Goal: Task Accomplishment & Management: Manage account settings

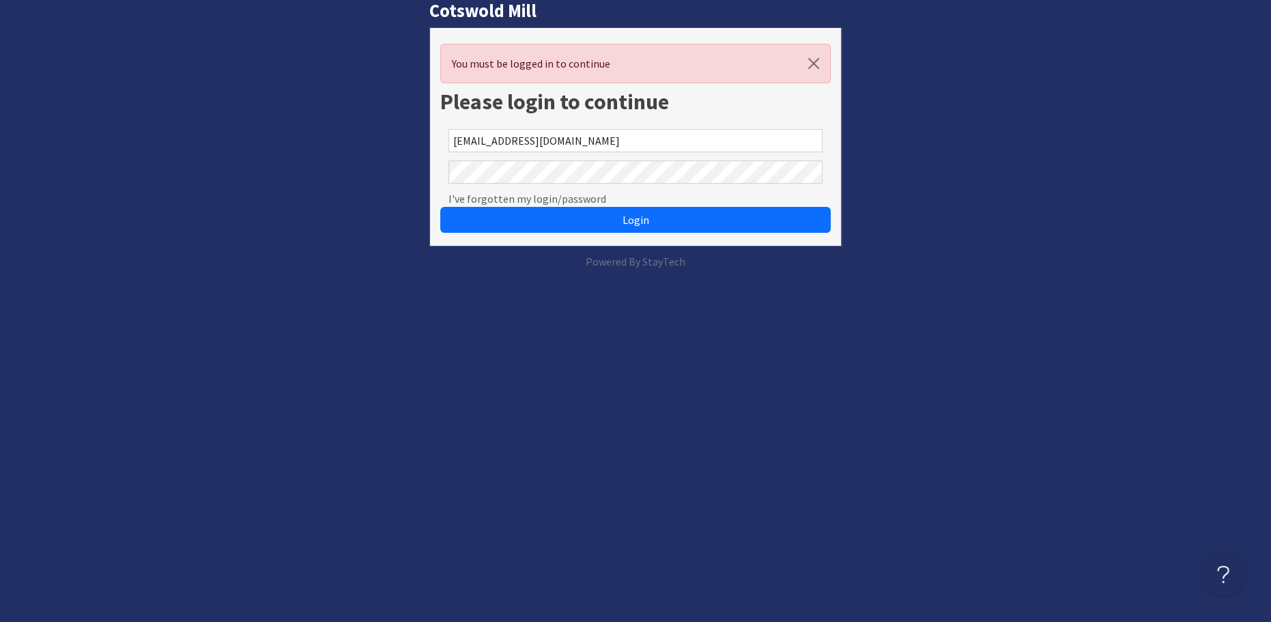
click at [440, 207] on button "Login" at bounding box center [635, 220] width 391 height 26
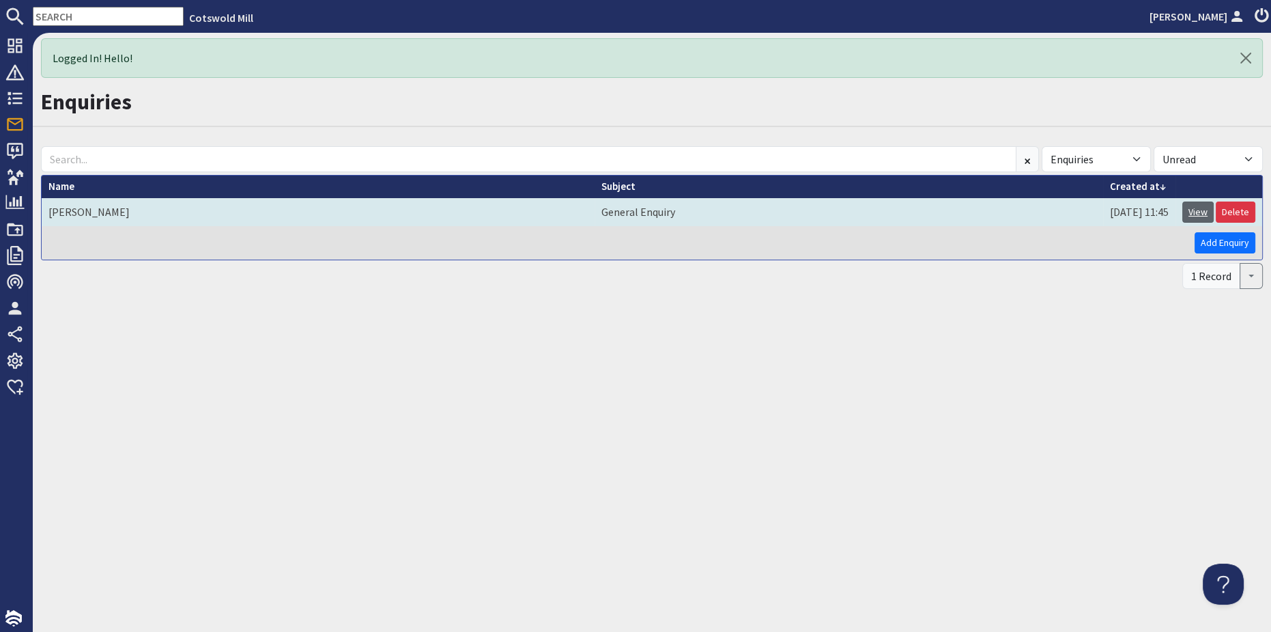
click at [1208, 214] on link "View" at bounding box center [1198, 211] width 31 height 21
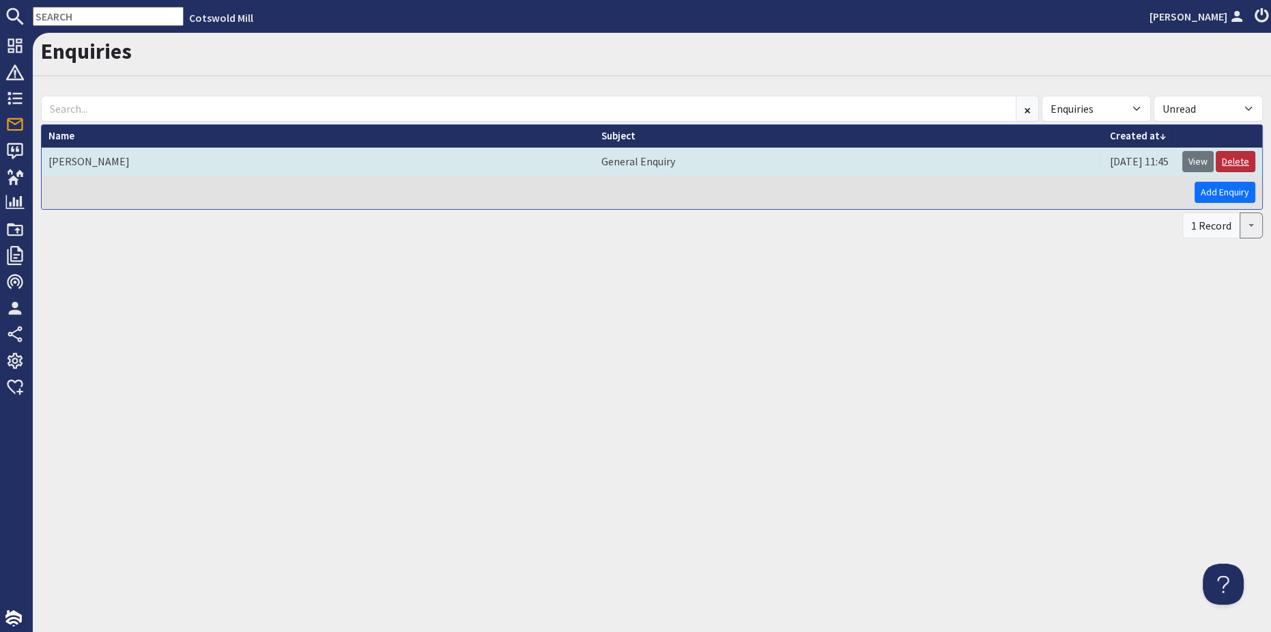
click at [1239, 159] on link "Delete" at bounding box center [1236, 161] width 40 height 21
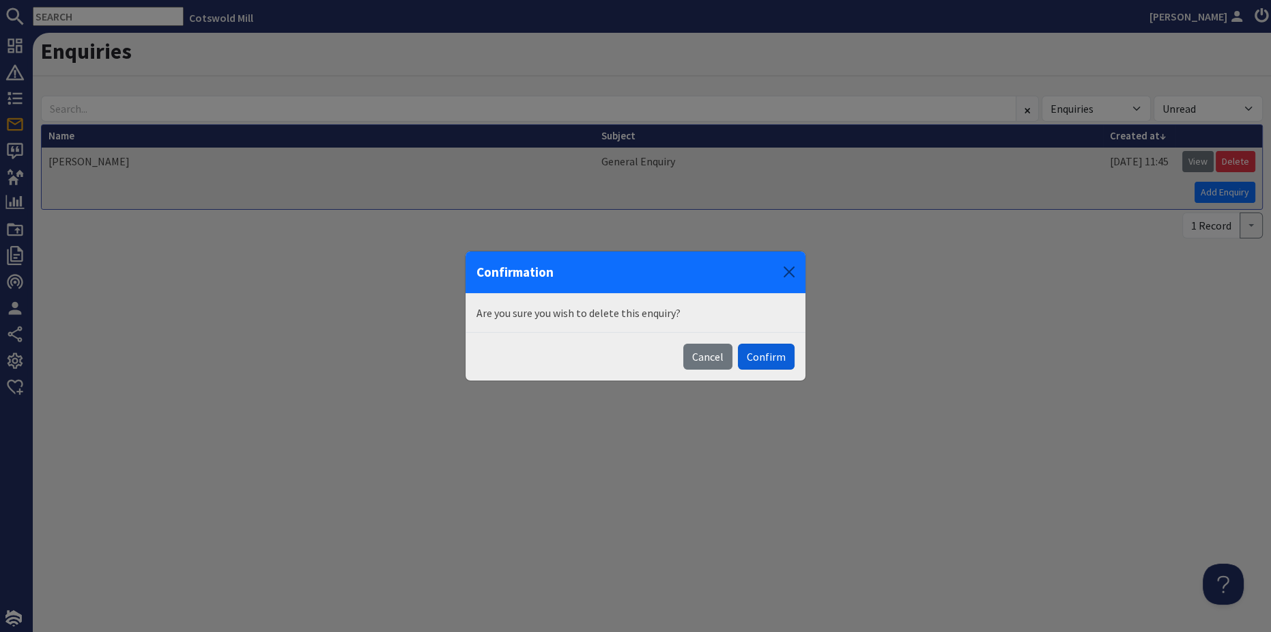
click at [773, 350] on button "Confirm" at bounding box center [766, 356] width 57 height 26
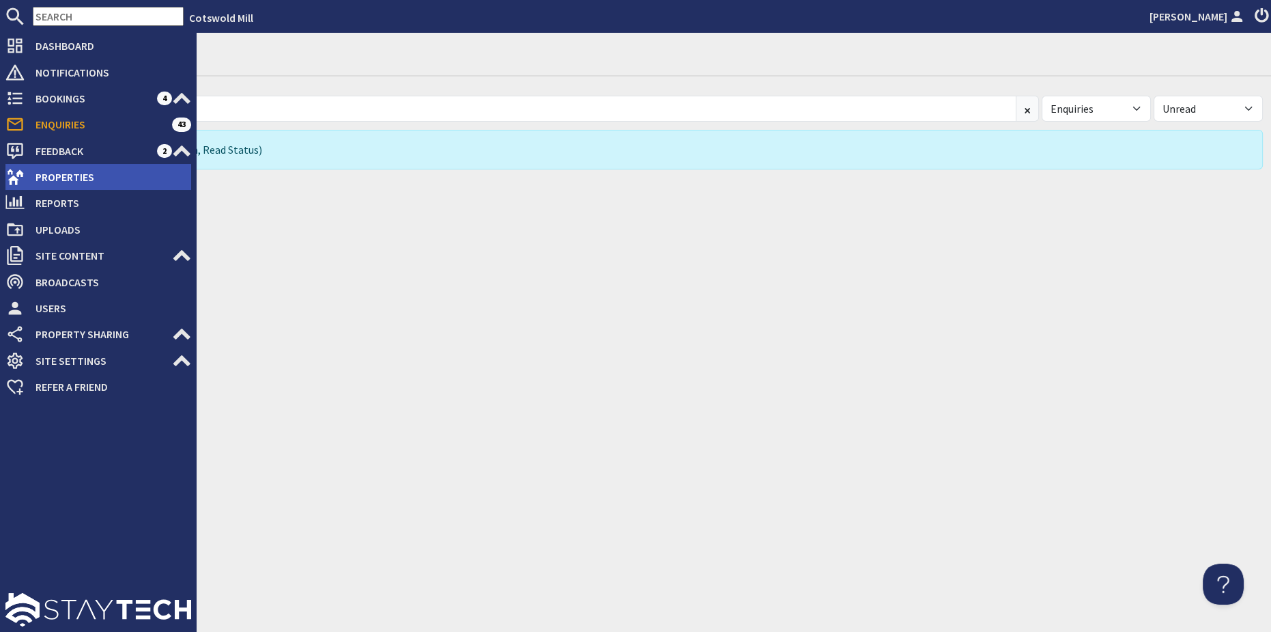
click at [68, 175] on span "Properties" at bounding box center [108, 177] width 167 height 22
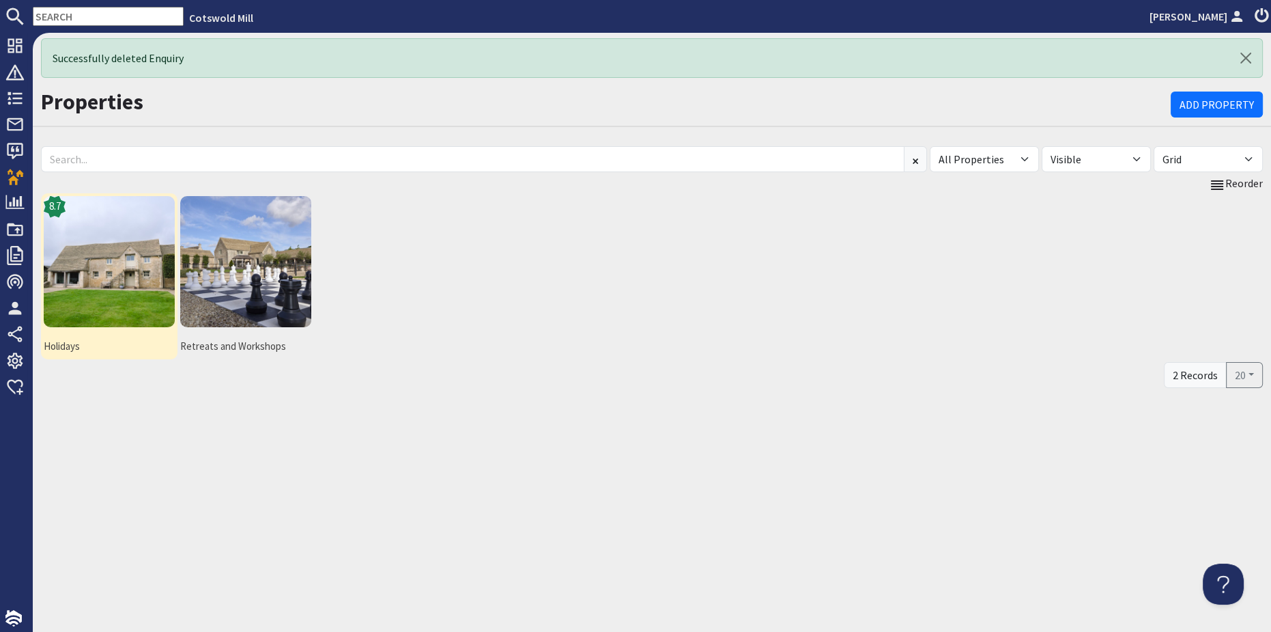
click at [58, 273] on img at bounding box center [109, 261] width 131 height 131
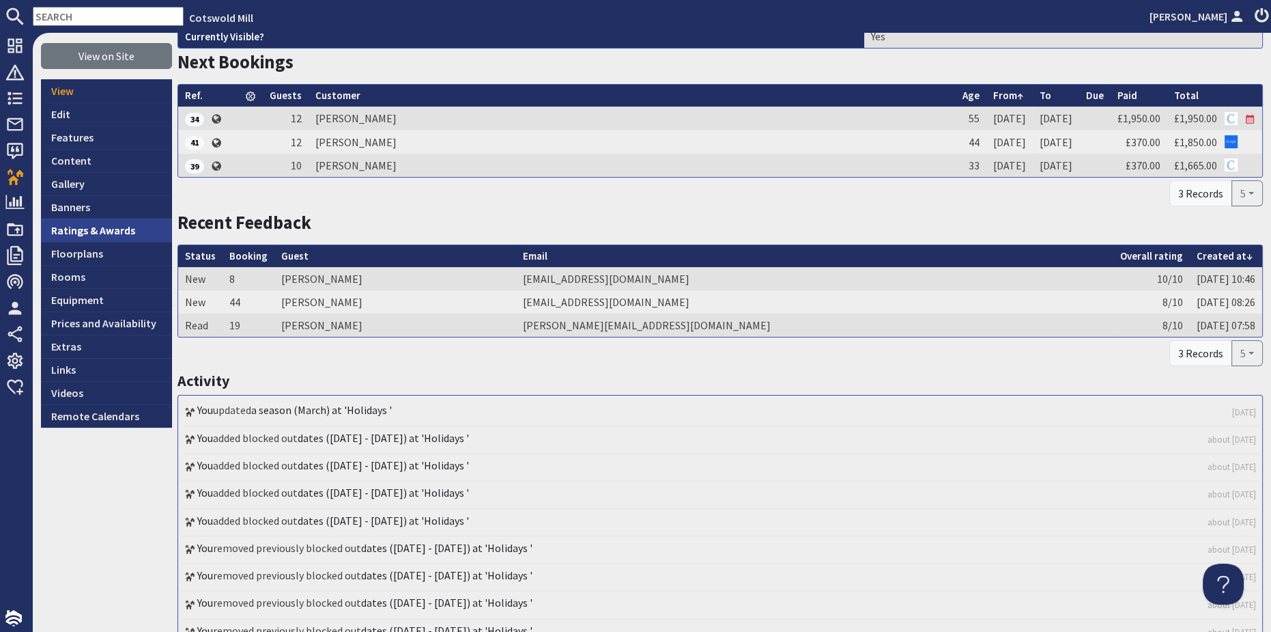
scroll to position [186, 0]
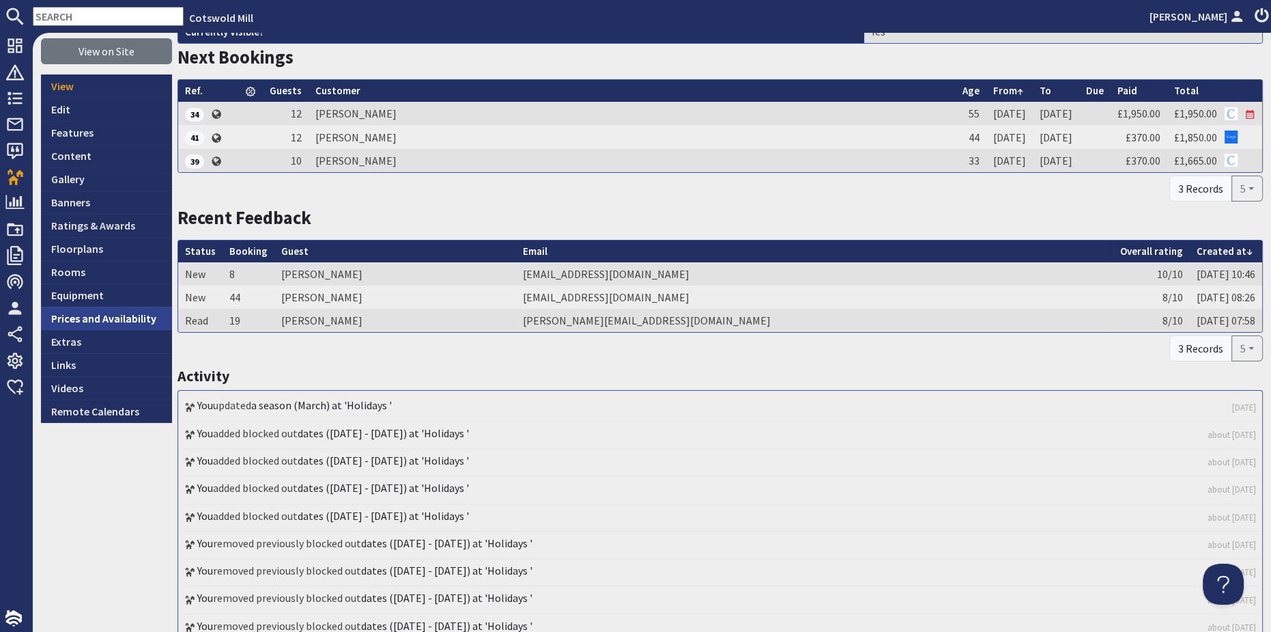
click at [130, 318] on link "Prices and Availability" at bounding box center [106, 318] width 131 height 23
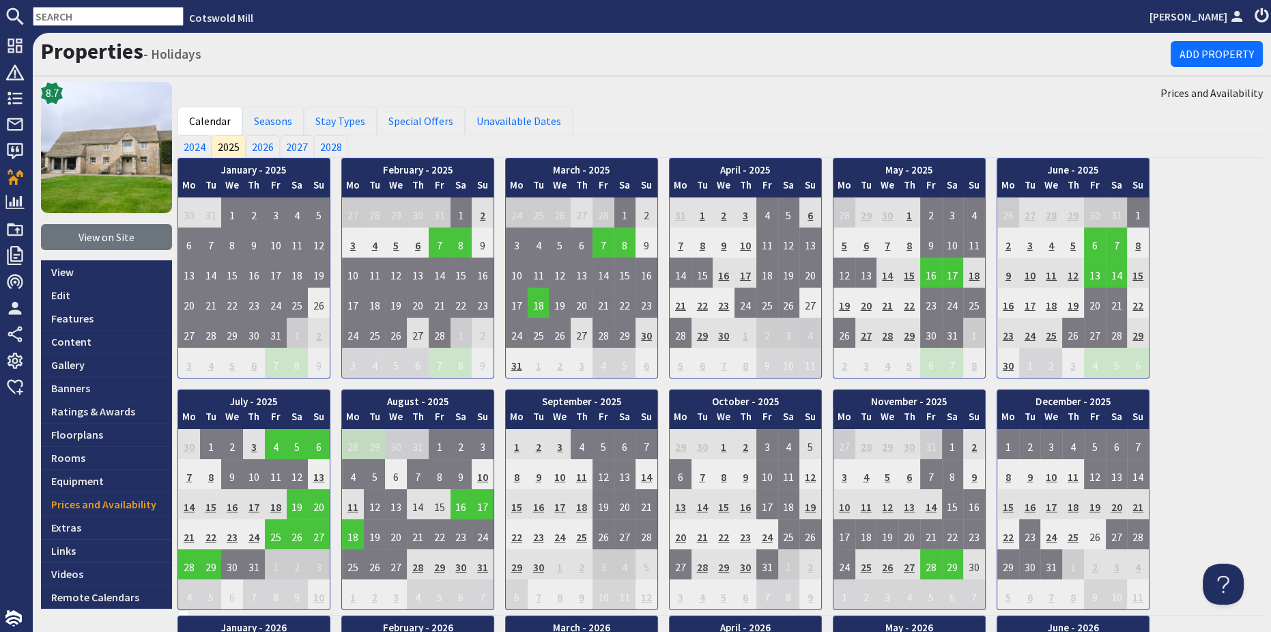
scroll to position [61, 0]
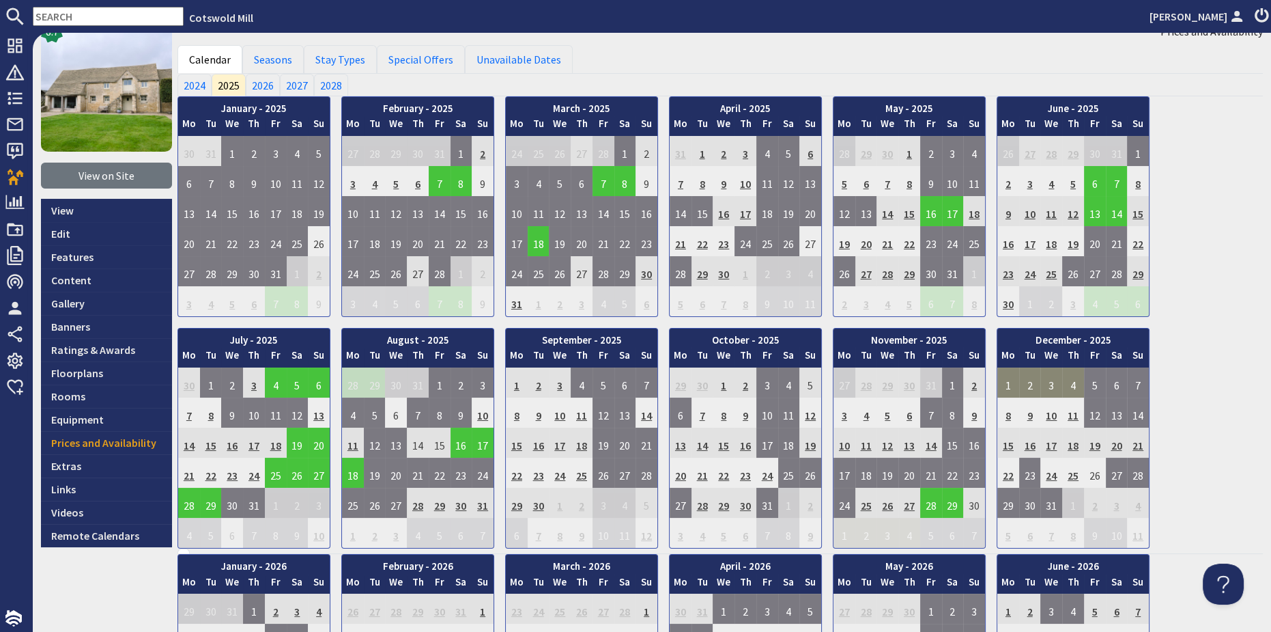
click at [1010, 382] on td "1" at bounding box center [1009, 382] width 22 height 30
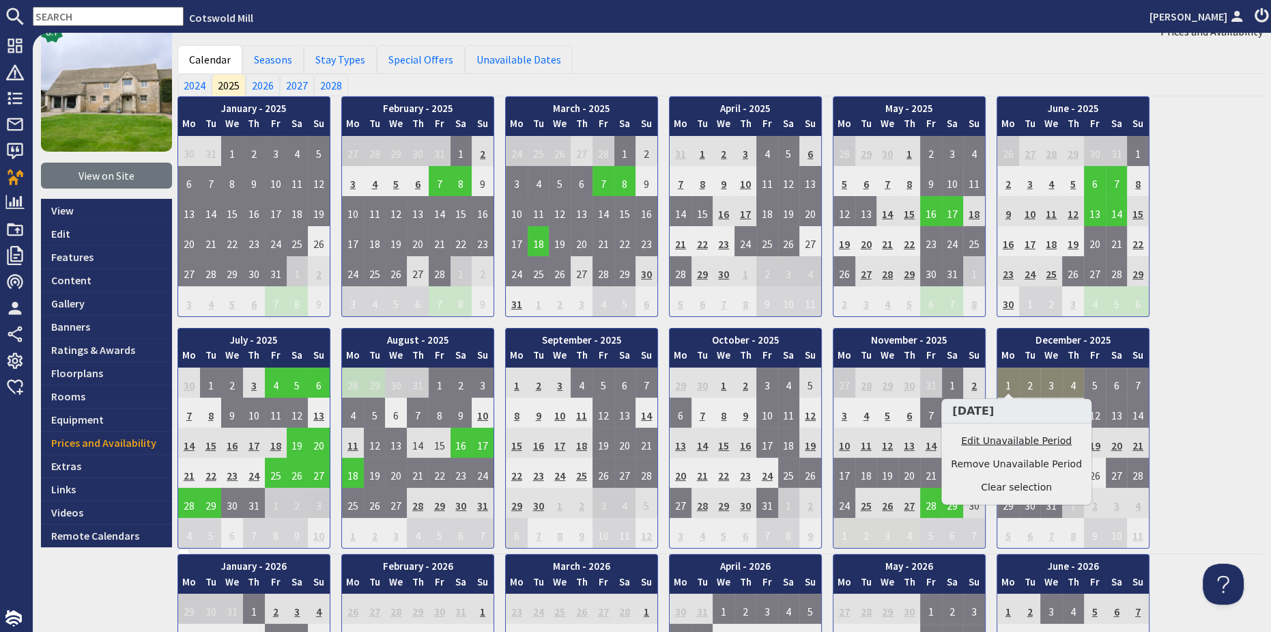
click at [1009, 443] on link "Edit Unavailable Period" at bounding box center [1016, 441] width 131 height 14
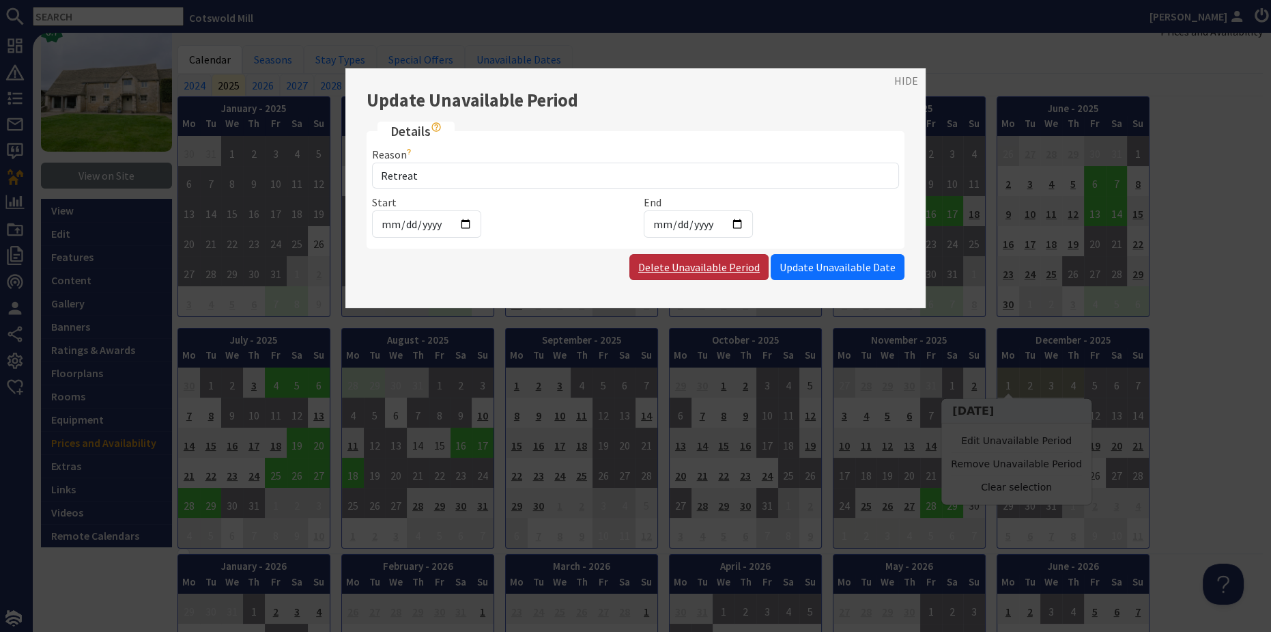
click at [718, 262] on link "Delete Unavailable Period" at bounding box center [699, 267] width 139 height 26
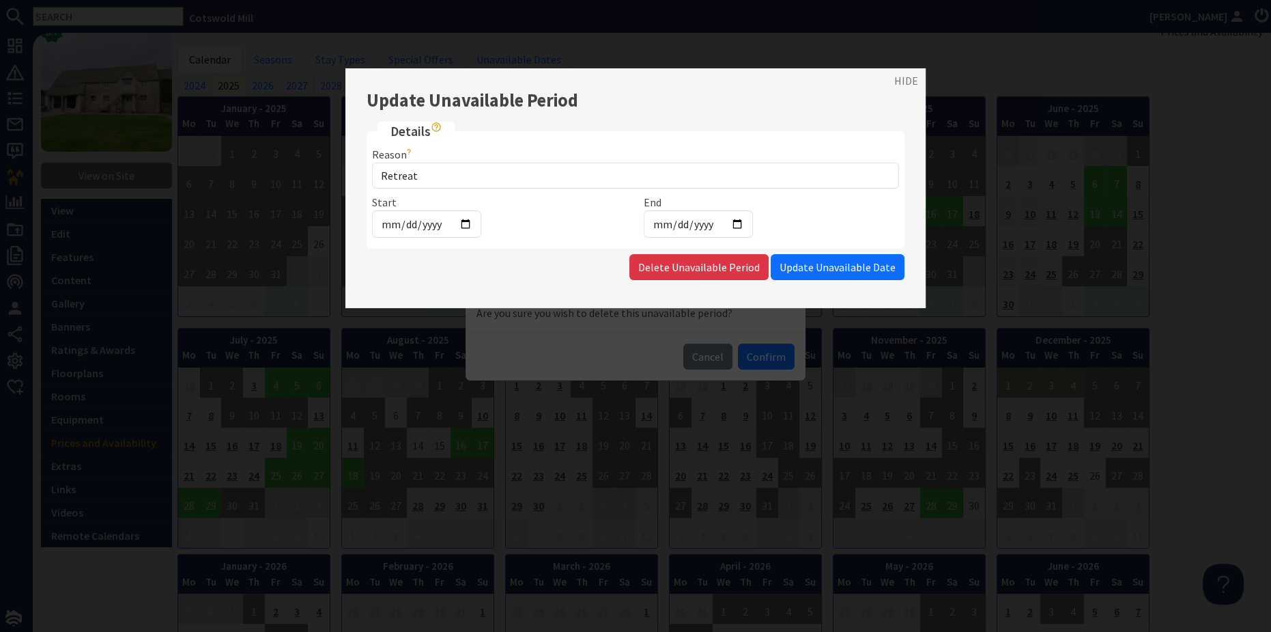
click at [753, 354] on div at bounding box center [635, 316] width 1271 height 632
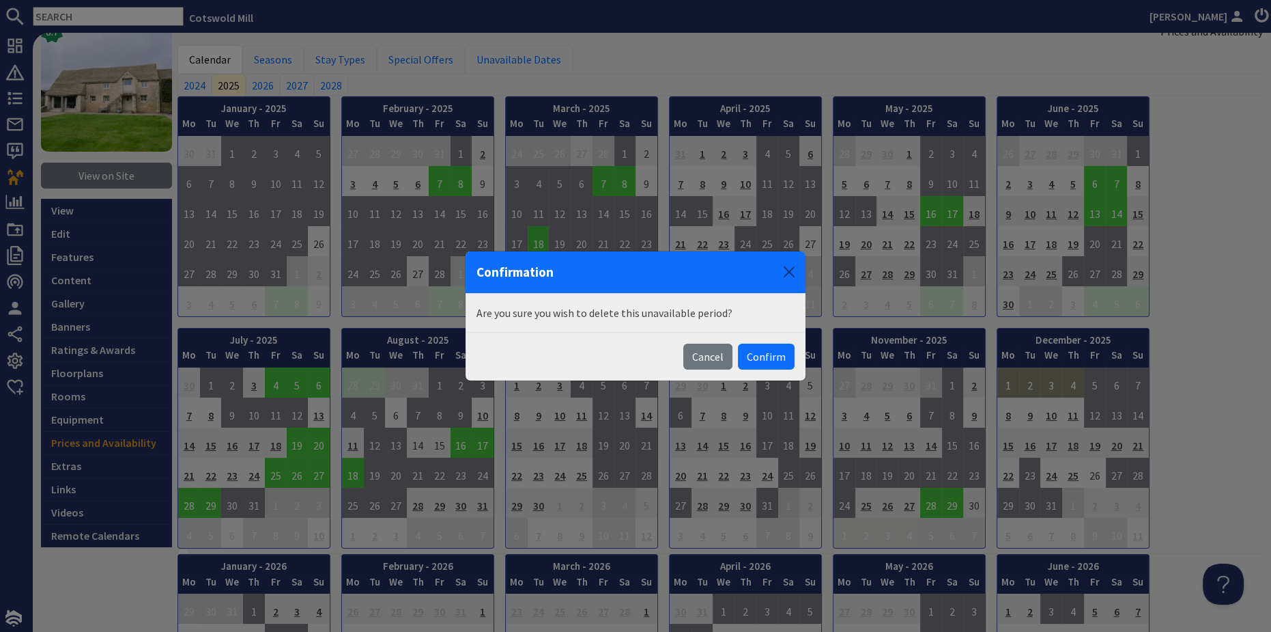
click at [753, 354] on button "Confirm" at bounding box center [766, 356] width 57 height 26
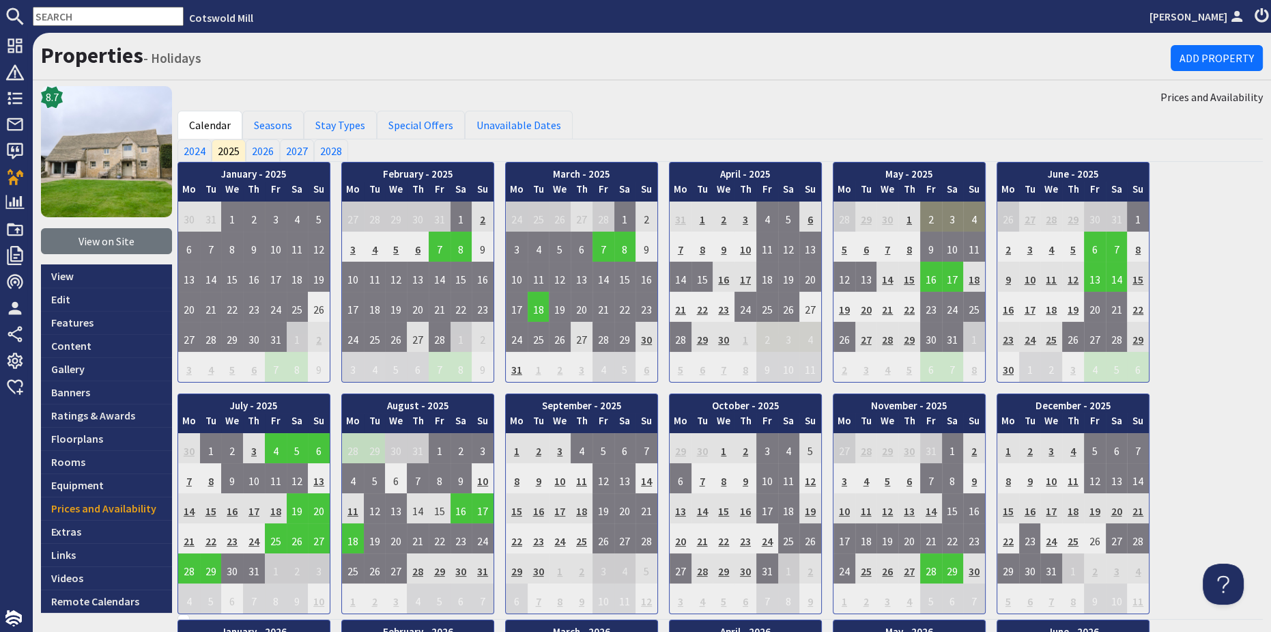
scroll to position [124, 0]
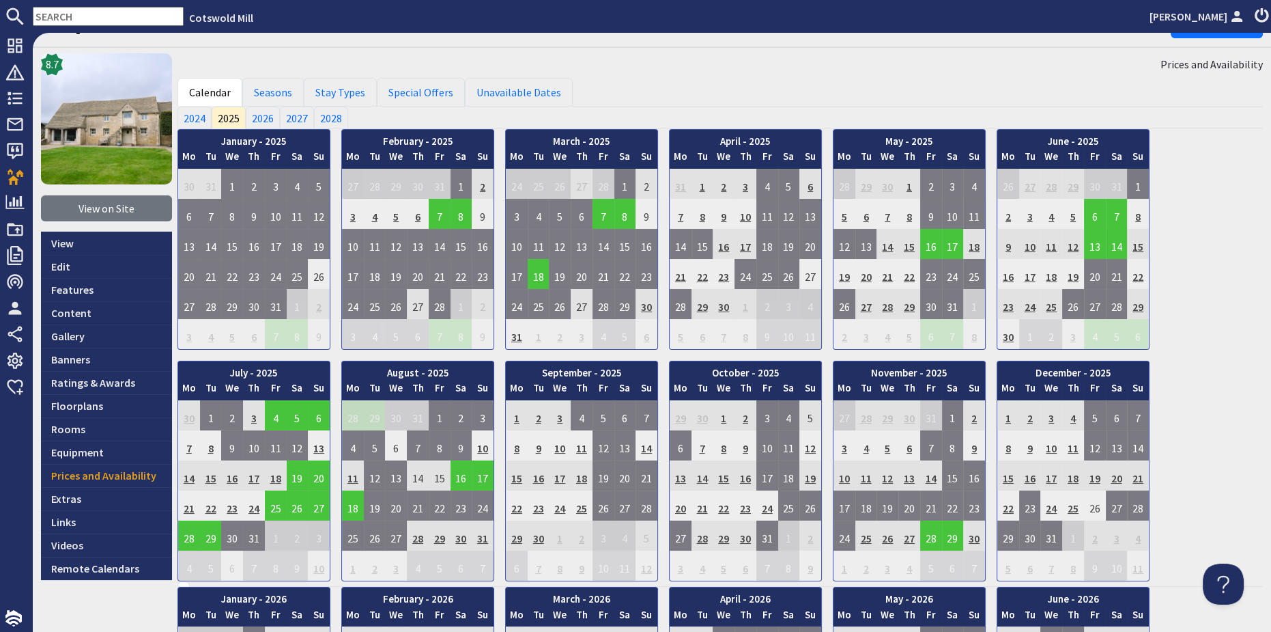
scroll to position [124, 0]
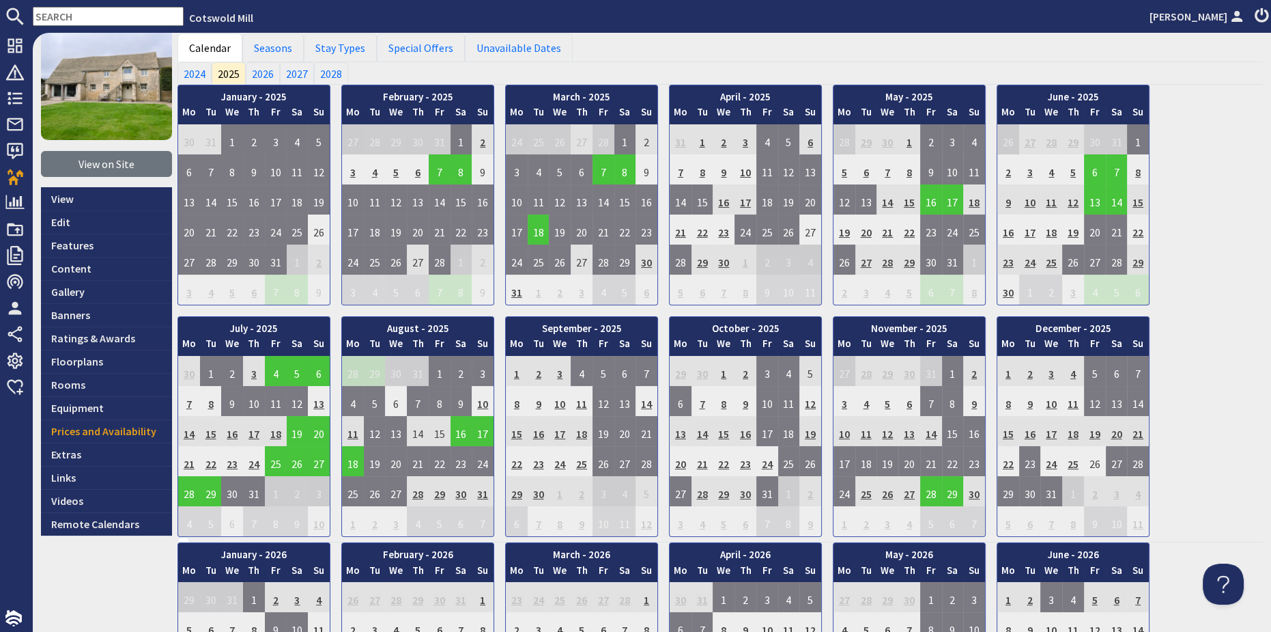
click at [1008, 427] on td "15" at bounding box center [1009, 431] width 22 height 30
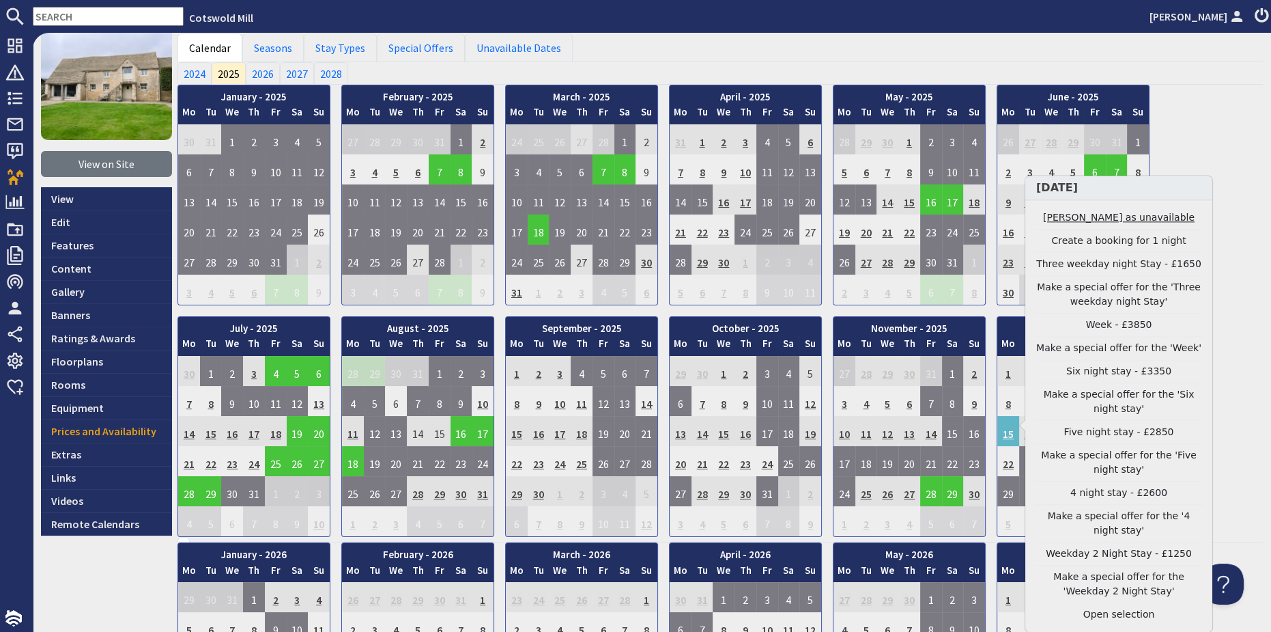
click at [1082, 218] on link "Mark day as unavailable" at bounding box center [1119, 218] width 168 height 14
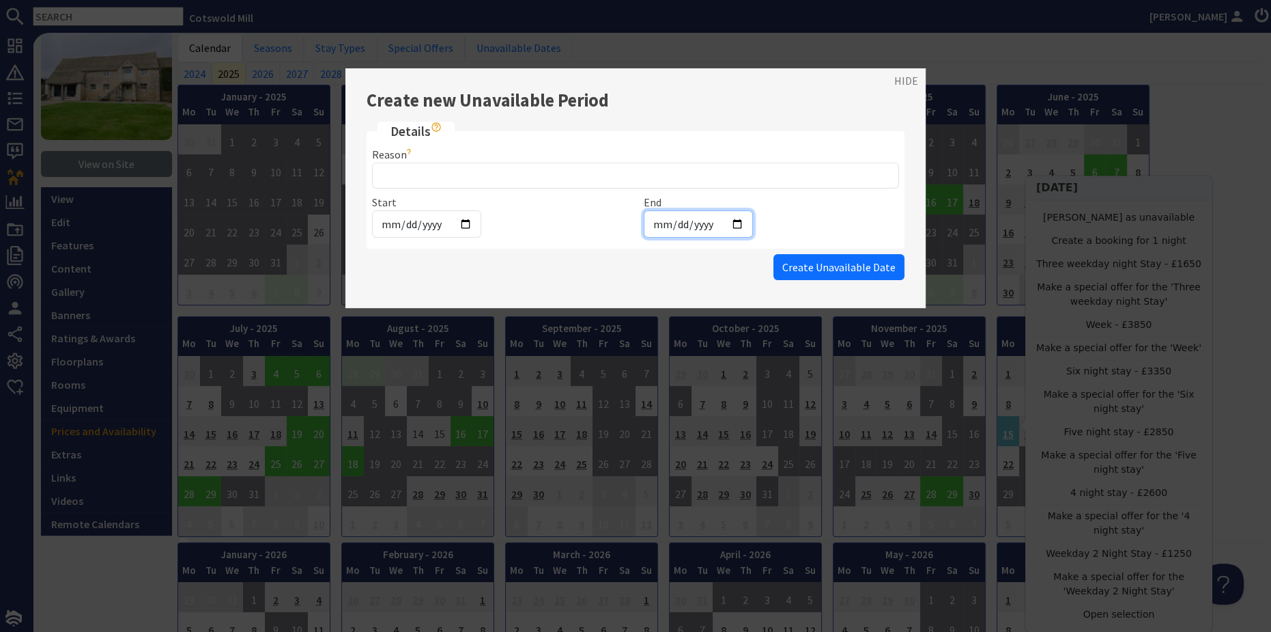
click at [673, 222] on input "2025-12-15" at bounding box center [698, 223] width 109 height 27
click at [731, 217] on input "2025-12-15" at bounding box center [698, 223] width 109 height 27
type input "2025-12-18"
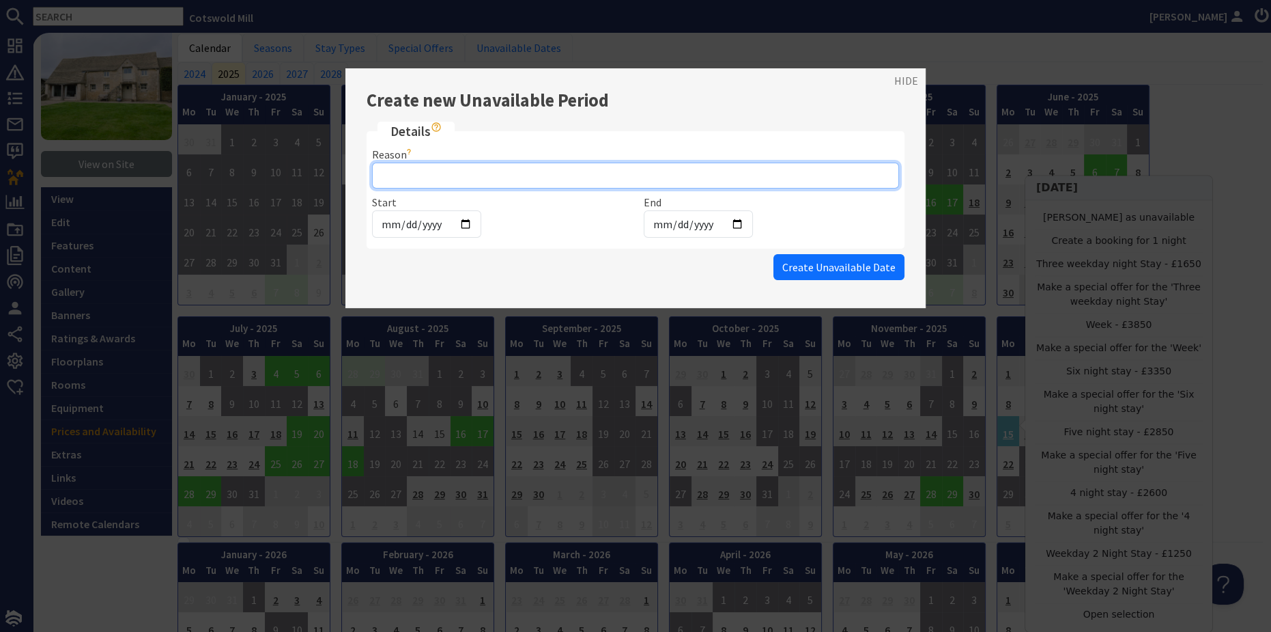
drag, startPoint x: 410, startPoint y: 178, endPoint x: 432, endPoint y: 178, distance: 21.2
click at [410, 178] on input "Reason" at bounding box center [635, 175] width 527 height 26
type input "Owner use"
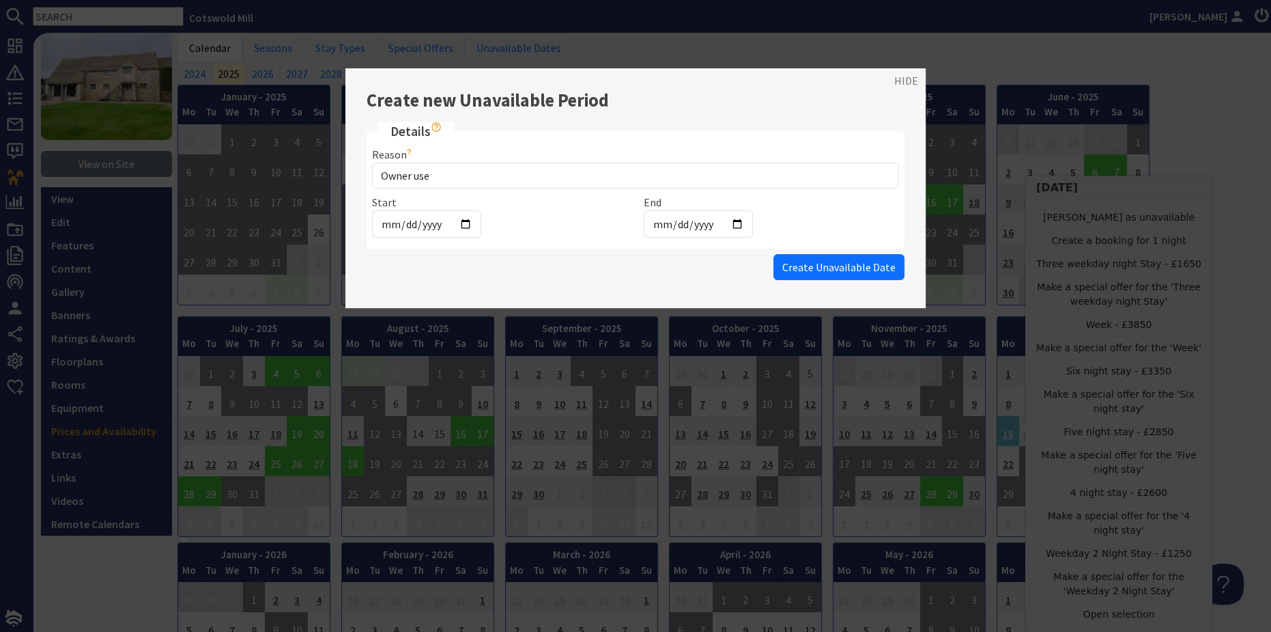
click at [812, 269] on span "Create Unavailable Date" at bounding box center [838, 267] width 113 height 14
